Goal: Understand process/instructions: Learn how to perform a task or action

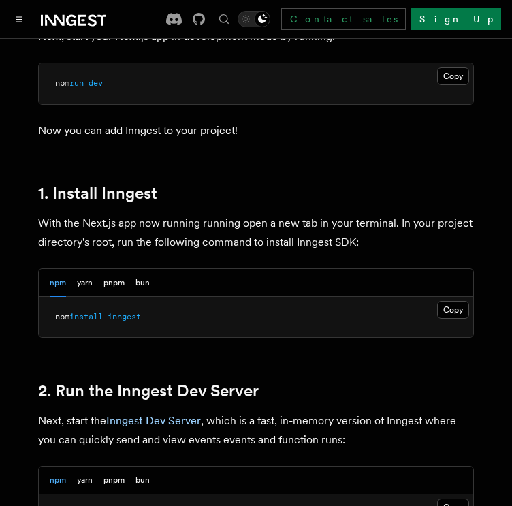
scroll to position [568, 0]
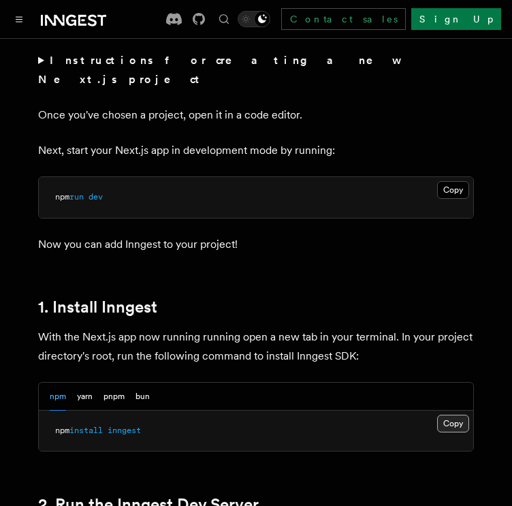
click at [450, 415] on button "Copy Copied" at bounding box center [454, 424] width 32 height 18
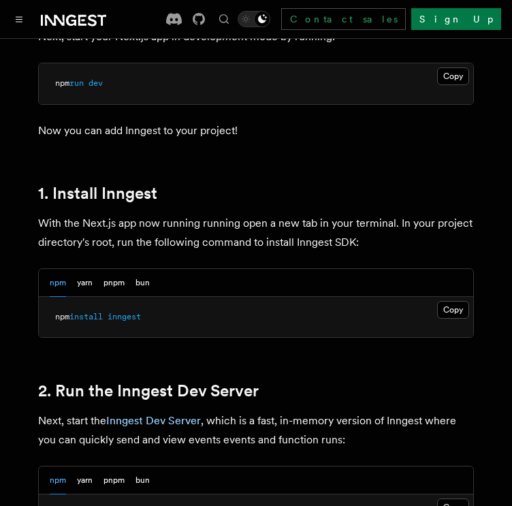
scroll to position [795, 0]
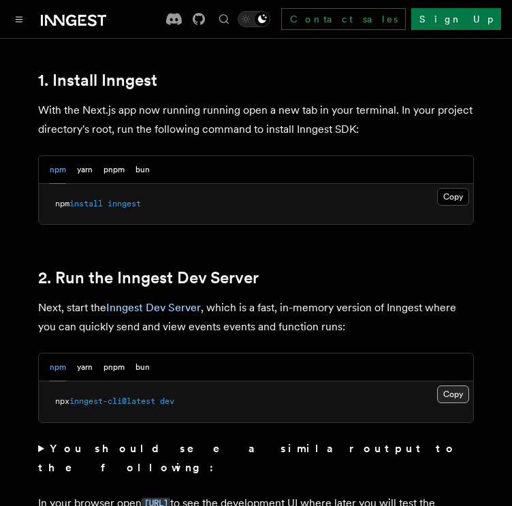
click at [444, 386] on button "Copy Copied" at bounding box center [454, 395] width 32 height 18
click at [21, 20] on icon "Toggle navigation" at bounding box center [19, 19] width 7 height 6
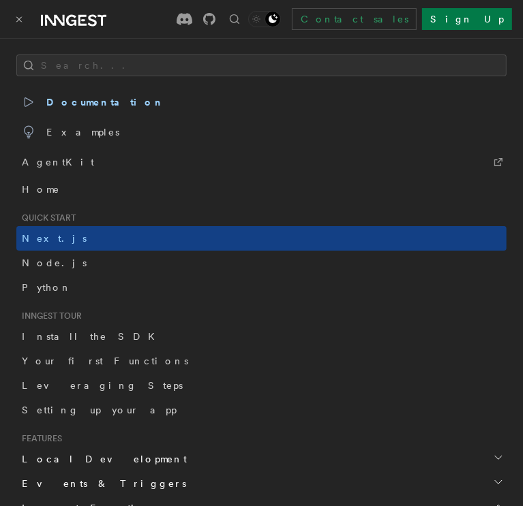
click at [21, 20] on icon "Toggle navigation" at bounding box center [19, 19] width 7 height 6
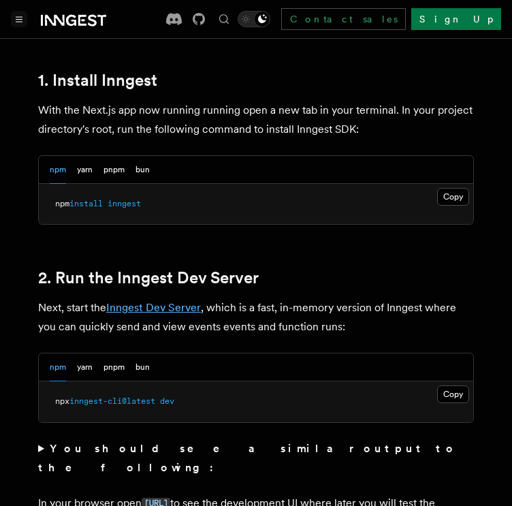
click at [189, 301] on link "Inngest Dev Server" at bounding box center [153, 307] width 95 height 13
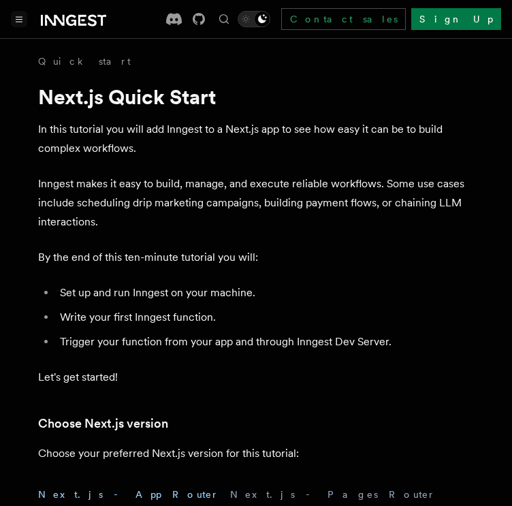
scroll to position [795, 0]
